Goal: Information Seeking & Learning: Find specific fact

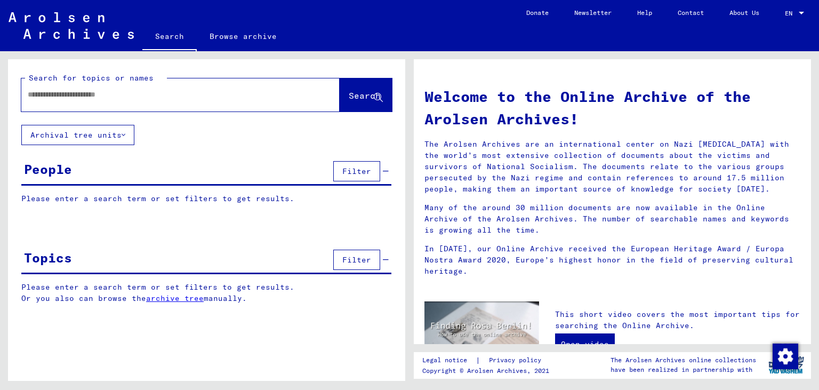
click at [112, 93] on input "text" at bounding box center [168, 94] width 280 height 11
type input "**********"
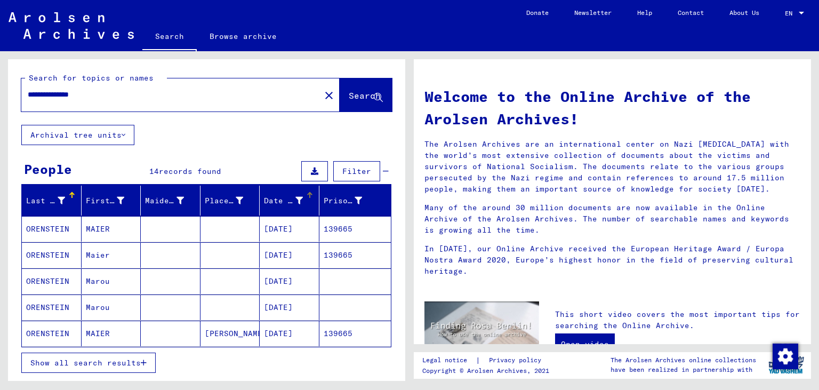
click at [295, 202] on div "Date of Birth" at bounding box center [283, 200] width 39 height 11
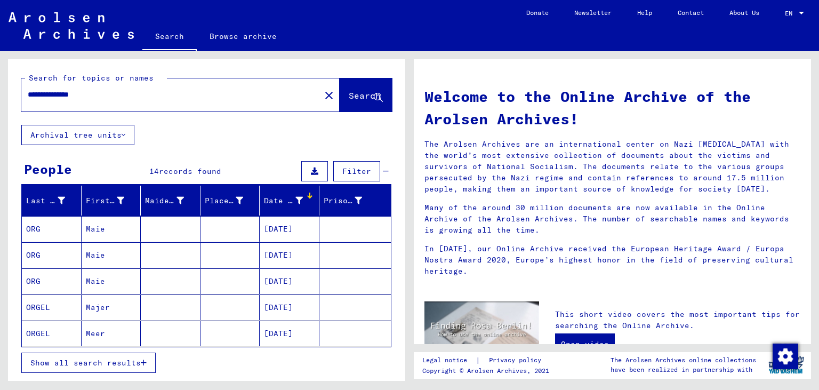
click at [295, 202] on div "Date of Birth" at bounding box center [283, 200] width 39 height 11
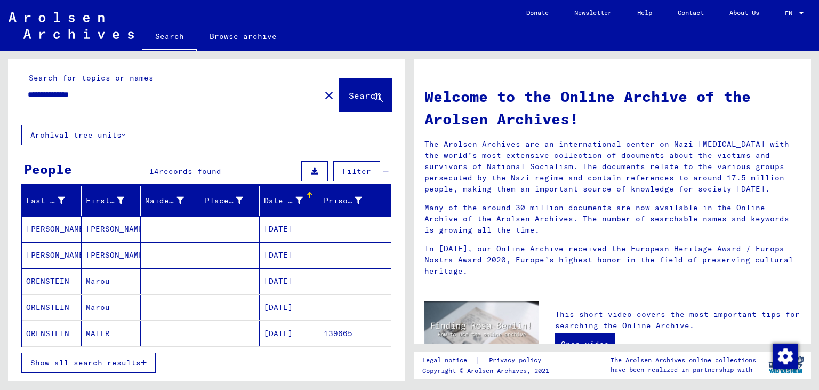
click at [285, 229] on mat-cell "[DATE]" at bounding box center [290, 229] width 60 height 26
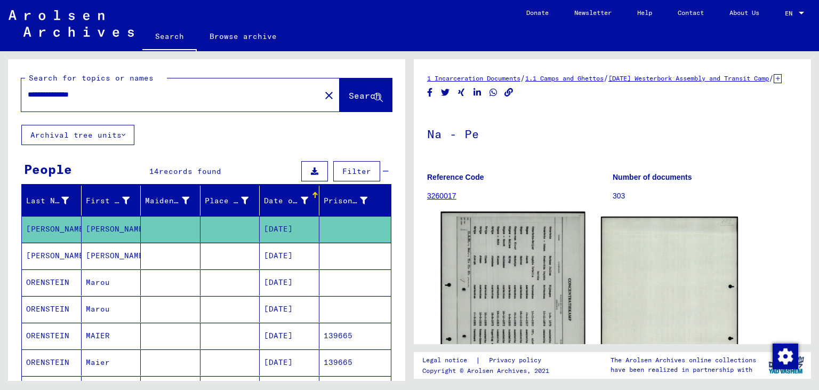
click at [469, 295] on img at bounding box center [513, 313] width 144 height 203
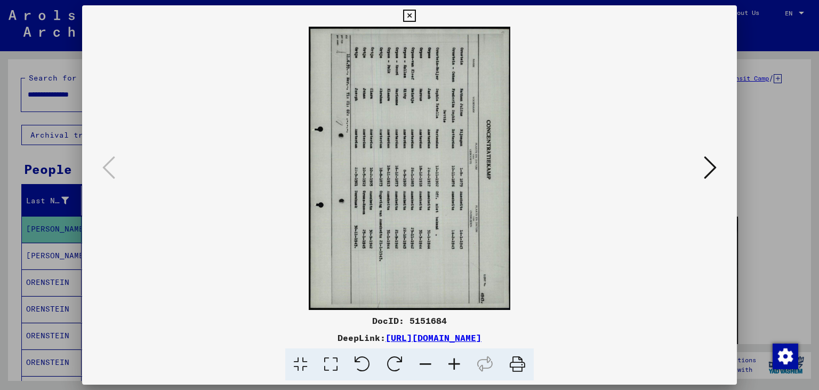
click at [357, 357] on icon at bounding box center [362, 364] width 33 height 33
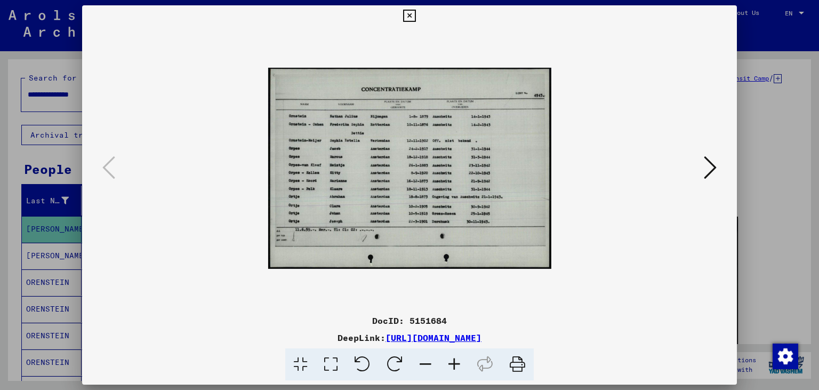
click at [451, 371] on icon at bounding box center [454, 364] width 29 height 33
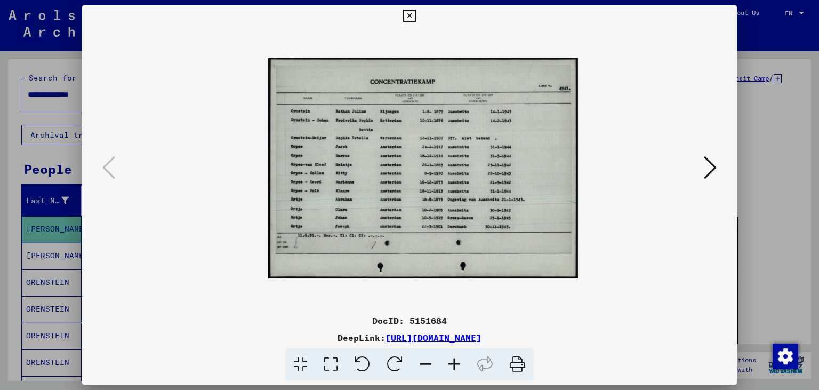
click at [451, 371] on icon at bounding box center [454, 364] width 29 height 33
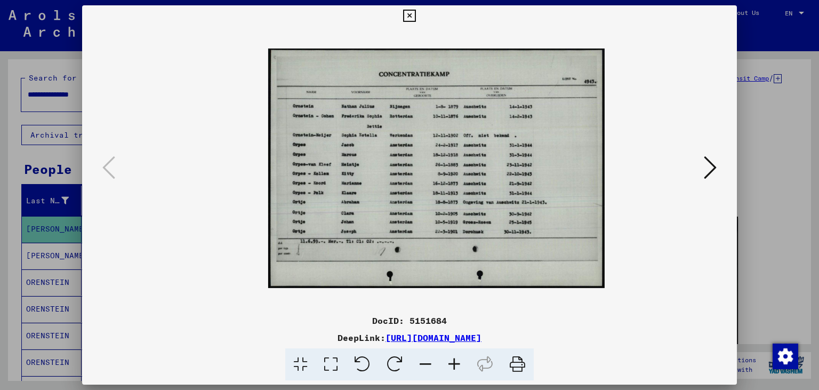
click at [451, 371] on icon at bounding box center [454, 364] width 29 height 33
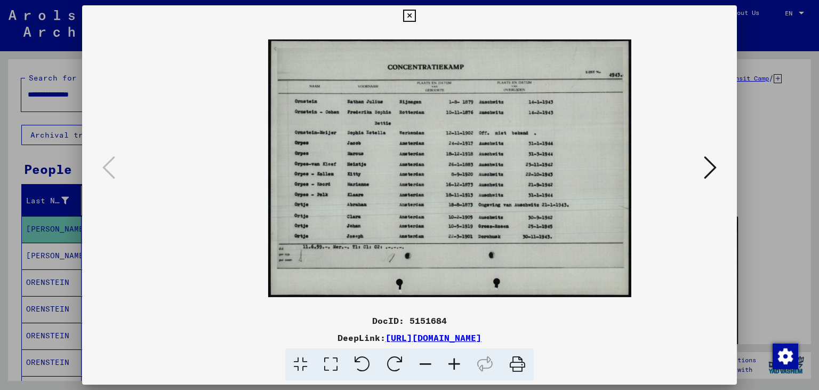
click at [451, 371] on icon at bounding box center [454, 364] width 29 height 33
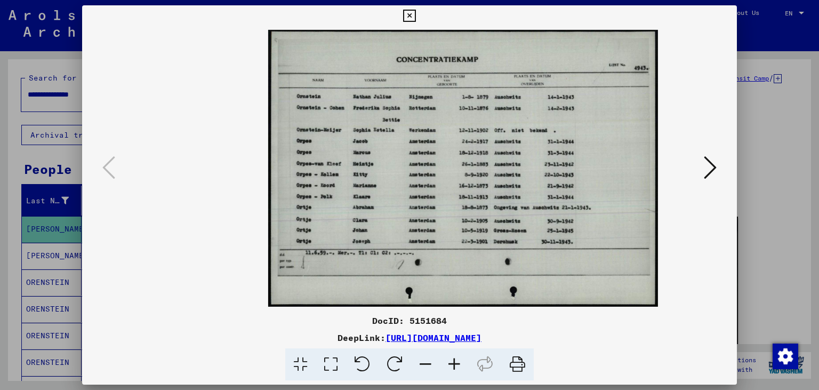
click at [451, 371] on icon at bounding box center [454, 364] width 29 height 33
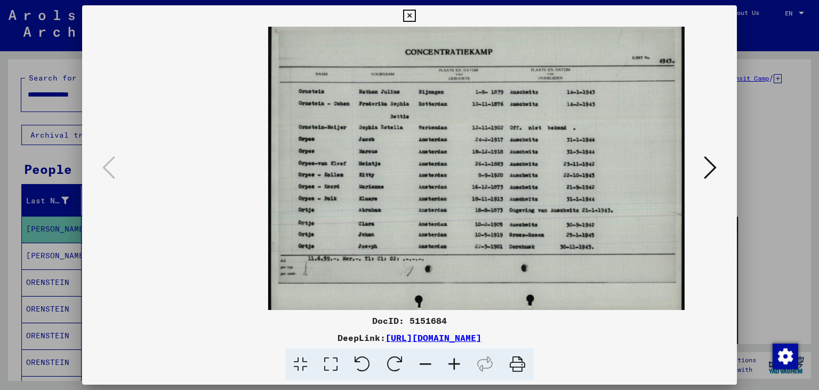
click at [451, 371] on icon at bounding box center [454, 364] width 29 height 33
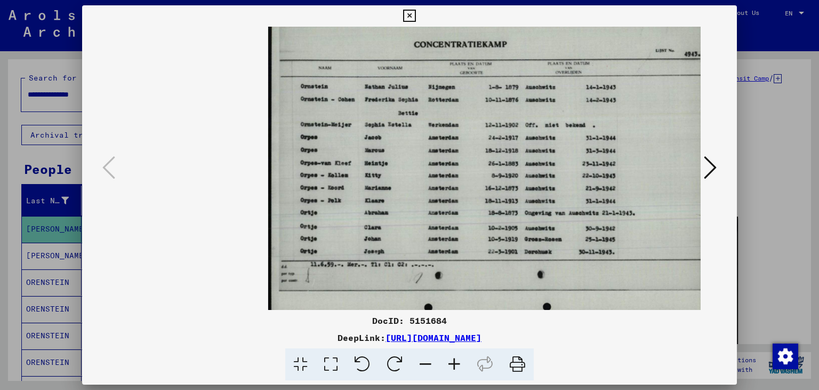
click at [415, 18] on icon at bounding box center [409, 16] width 12 height 13
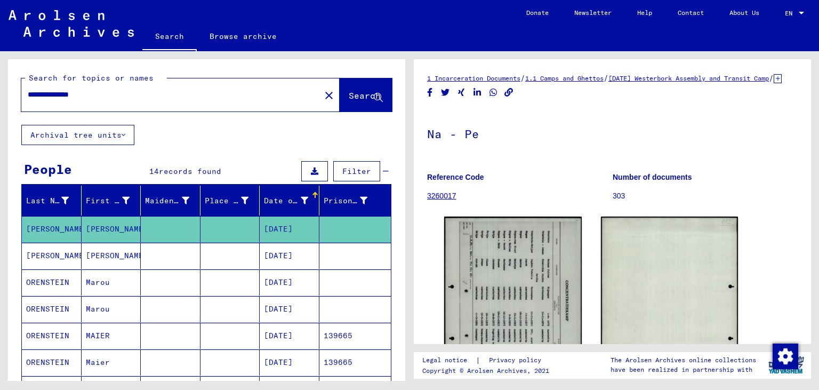
click at [175, 253] on mat-cell at bounding box center [171, 256] width 60 height 26
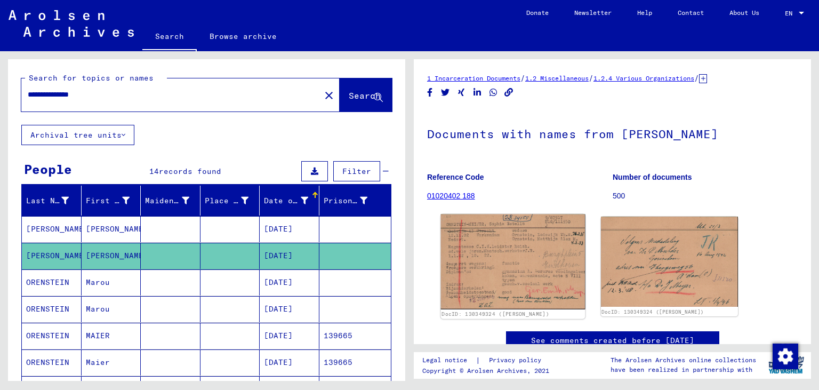
click at [500, 240] on img at bounding box center [513, 261] width 144 height 95
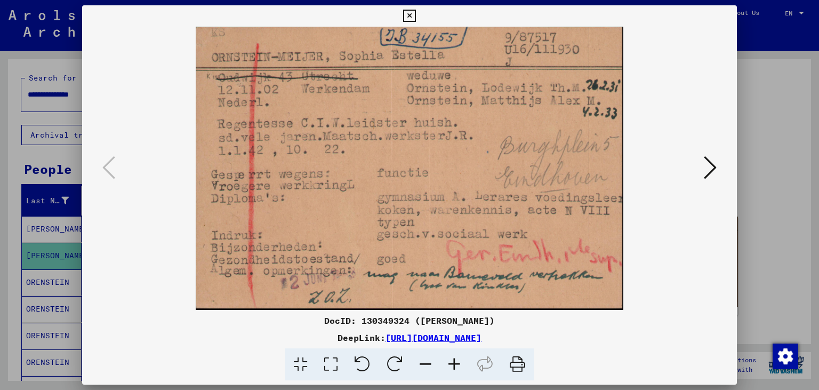
click at [709, 172] on icon at bounding box center [710, 168] width 13 height 26
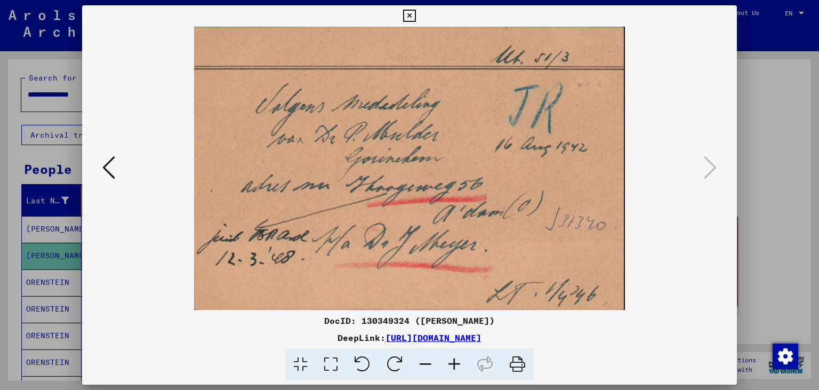
click at [105, 175] on icon at bounding box center [108, 168] width 13 height 26
